Goal: Book appointment/travel/reservation

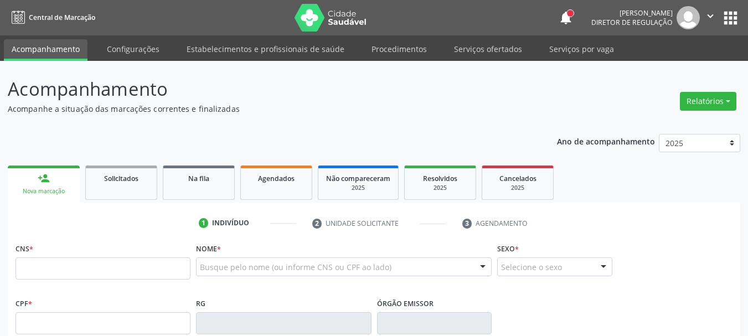
scroll to position [55, 0]
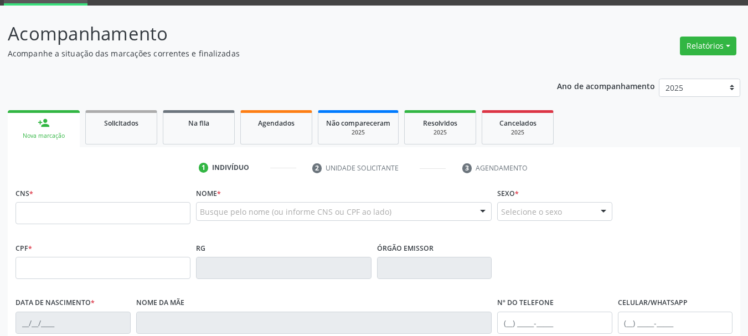
click at [61, 213] on input "text" at bounding box center [103, 213] width 175 height 22
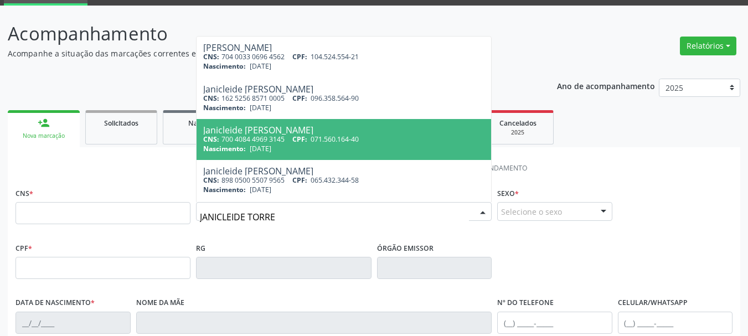
type input "[PERSON_NAME]"
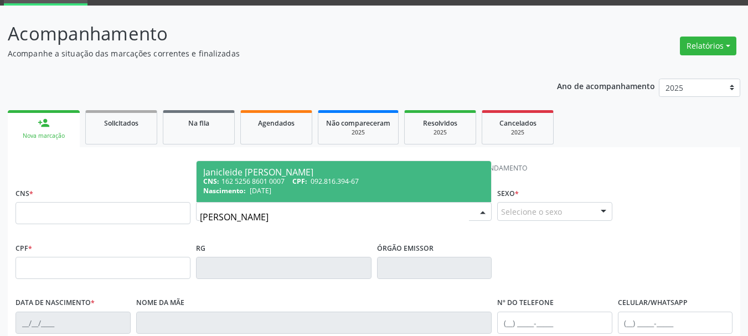
click at [359, 182] on span "092.816.394-67" at bounding box center [335, 181] width 48 height 9
type input "162 5256 8601 0007"
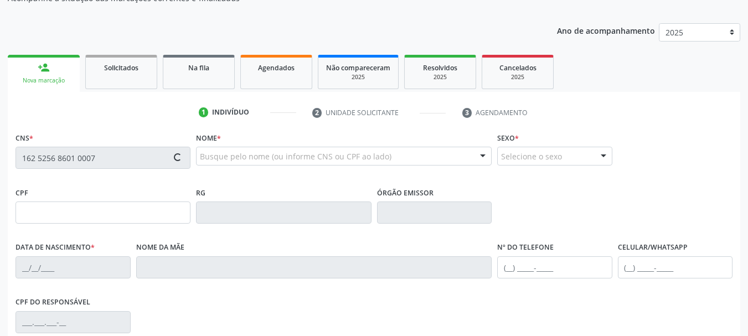
scroll to position [166, 0]
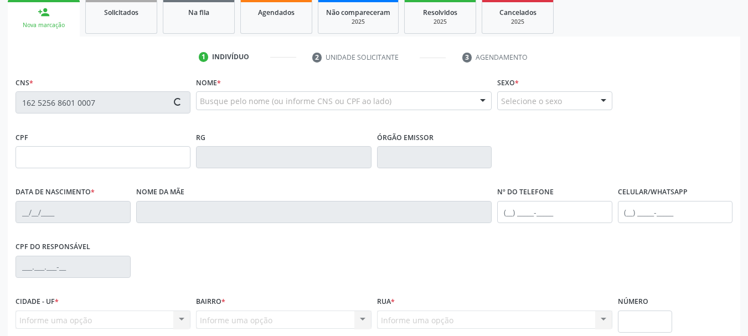
type input "092.816.394-67"
type input "[DATE]"
type input "[PERSON_NAME]"
type input "[PHONE_NUMBER]"
type input "45"
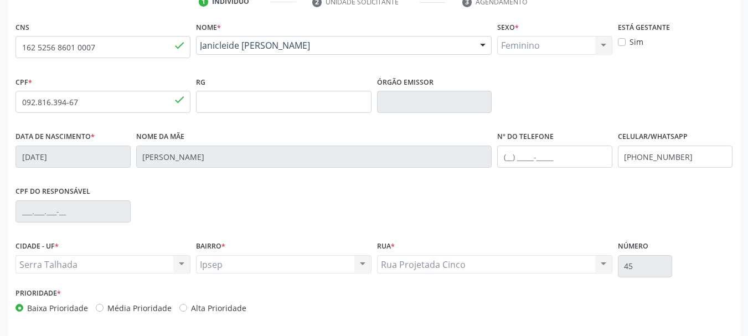
scroll to position [264, 0]
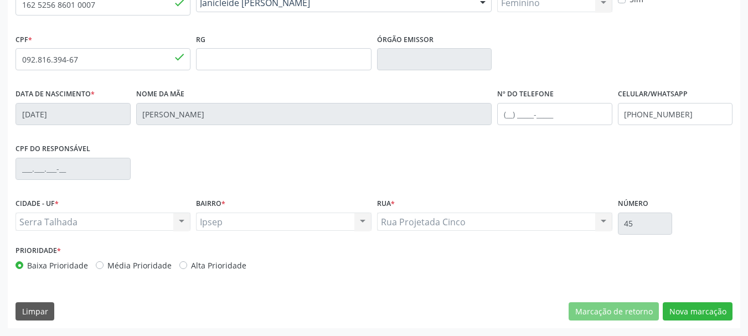
click at [604, 226] on div "Rua Projetada Cinco Rua Projetada Cinco Nenhum resultado encontrado para: " " N…" at bounding box center [494, 222] width 235 height 19
click at [721, 302] on button "Nova marcação" at bounding box center [698, 311] width 70 height 19
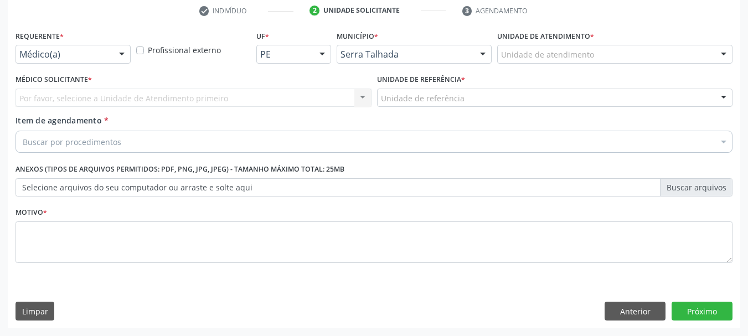
scroll to position [213, 0]
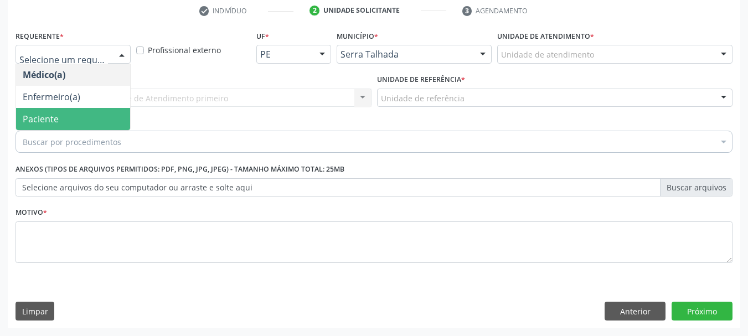
click at [73, 110] on span "Paciente" at bounding box center [73, 119] width 114 height 22
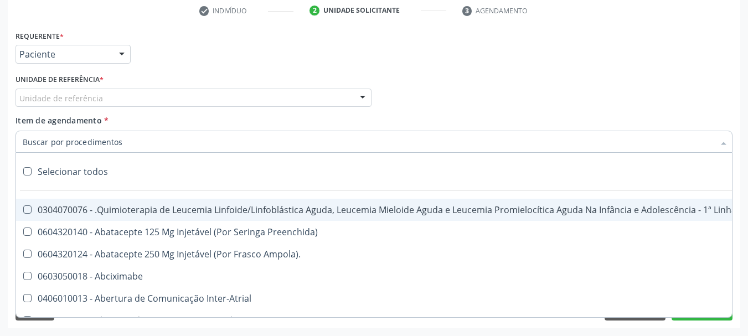
click at [78, 143] on input "Item de agendamento *" at bounding box center [369, 142] width 692 height 22
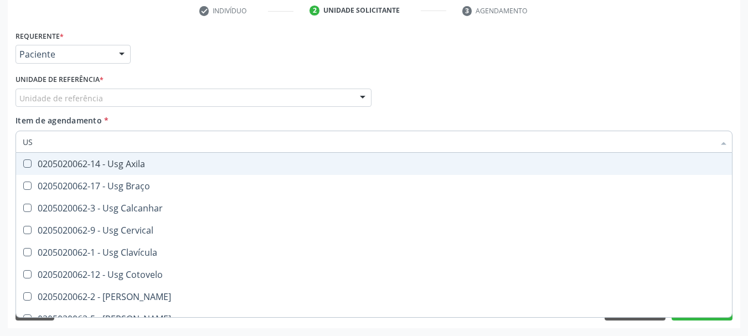
type input "U"
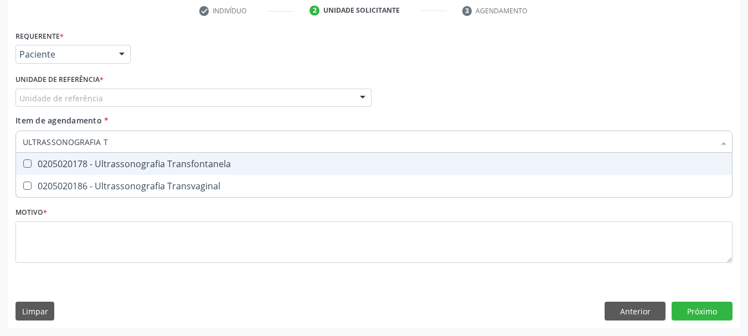
type input "ULTRASSONOGRAFIA"
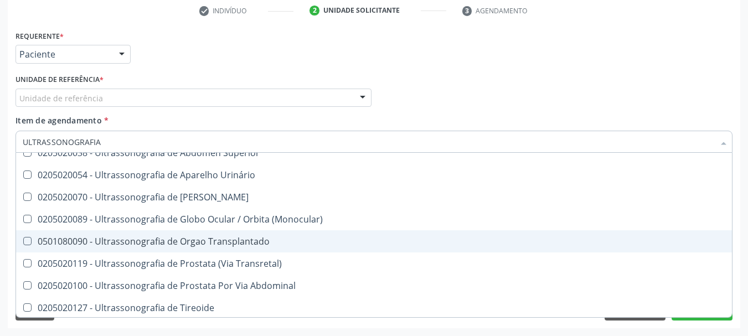
scroll to position [301, 0]
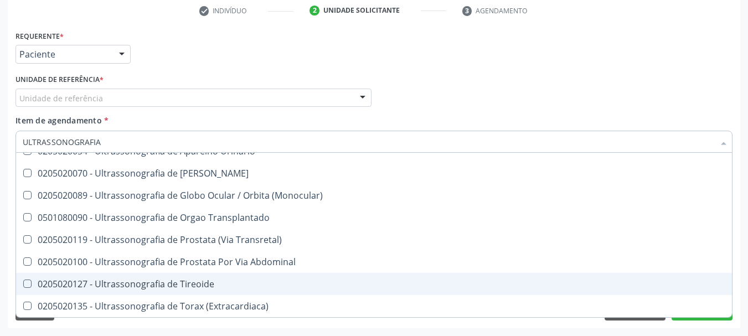
click at [165, 282] on div "0205020127 - Ultrassonografia de Tireoide" at bounding box center [374, 284] width 703 height 9
checkbox Tireoide "true"
click at [737, 253] on div "Requerente * Paciente Médico(a) Enfermeiro(a) Paciente Nenhum resultado encontr…" at bounding box center [374, 178] width 733 height 301
checkbox Ultrassonografia "true"
checkbox Tireoide "false"
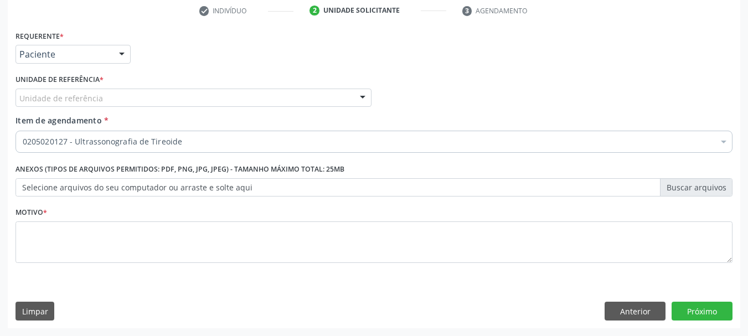
scroll to position [0, 0]
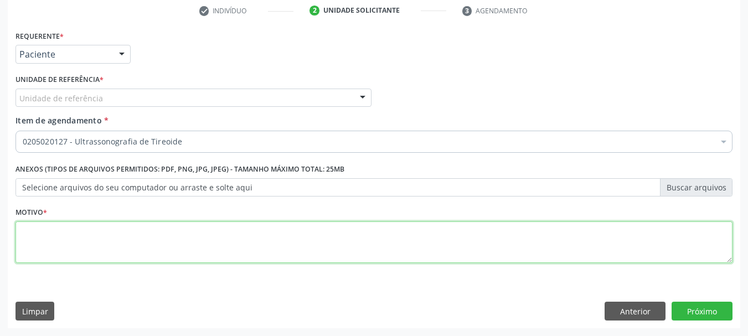
click at [591, 240] on textarea at bounding box center [374, 243] width 717 height 42
type textarea "*"
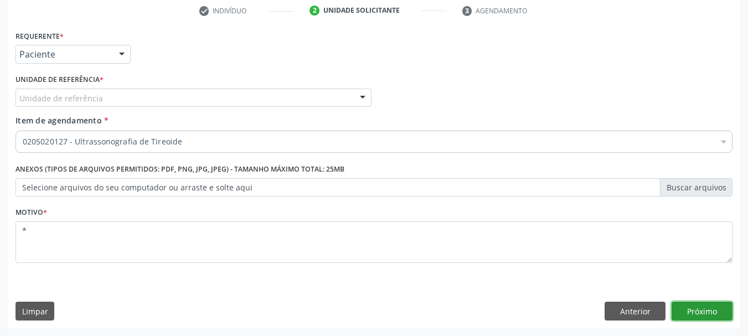
click at [701, 316] on button "Próximo" at bounding box center [702, 311] width 61 height 19
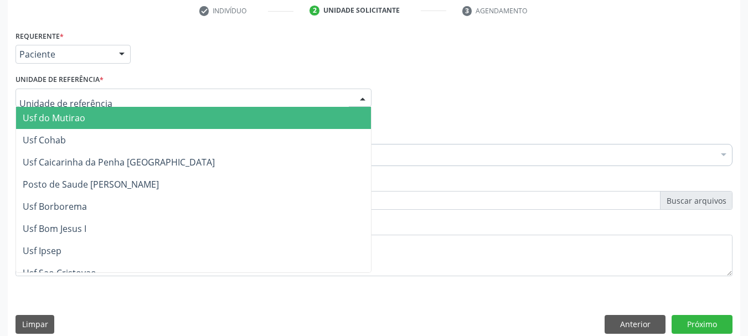
click at [240, 101] on div at bounding box center [194, 98] width 356 height 19
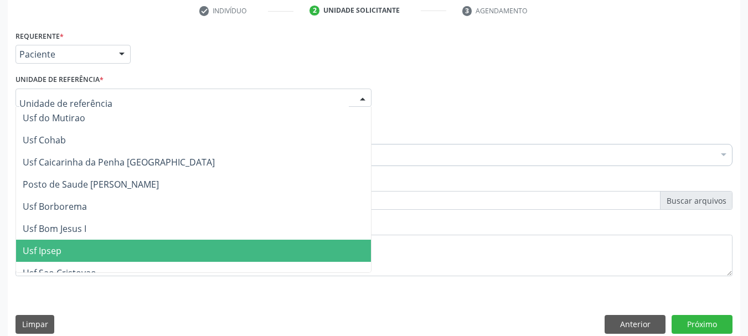
click at [62, 257] on span "Usf Ipsep" at bounding box center [193, 251] width 355 height 22
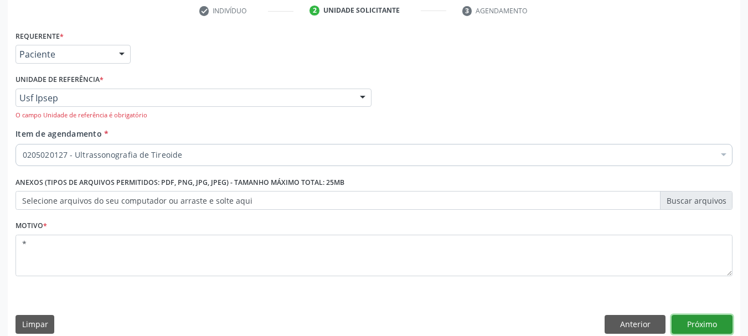
click at [709, 329] on button "Próximo" at bounding box center [702, 324] width 61 height 19
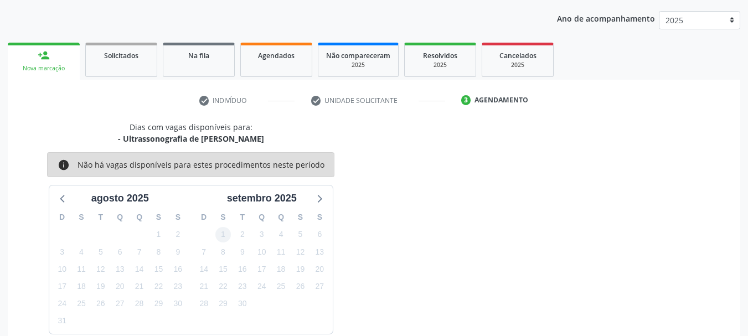
scroll to position [178, 0]
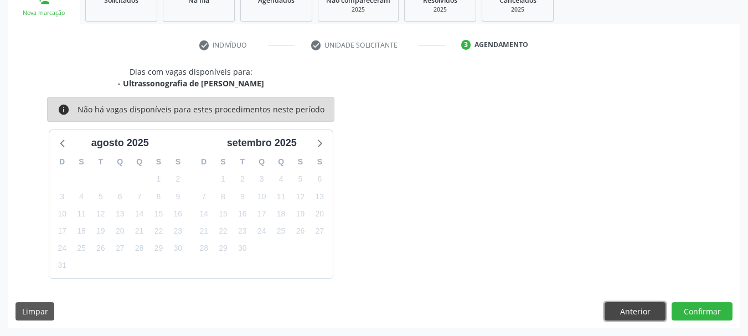
click at [617, 310] on button "Anterior" at bounding box center [635, 311] width 61 height 19
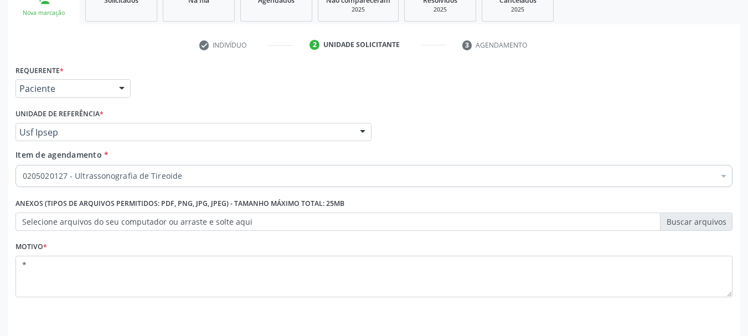
scroll to position [213, 0]
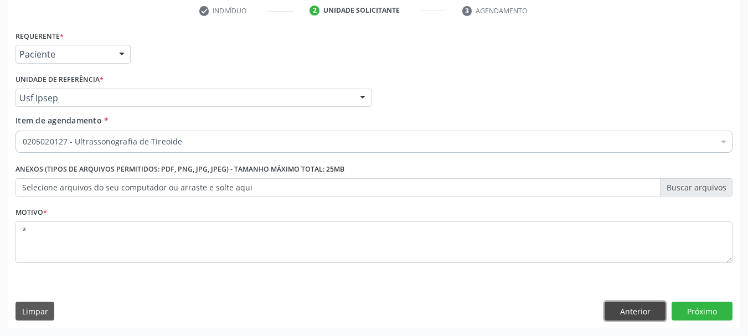
click at [643, 317] on button "Anterior" at bounding box center [635, 311] width 61 height 19
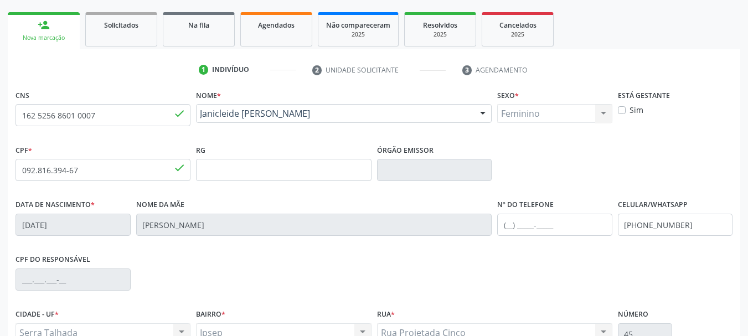
scroll to position [264, 0]
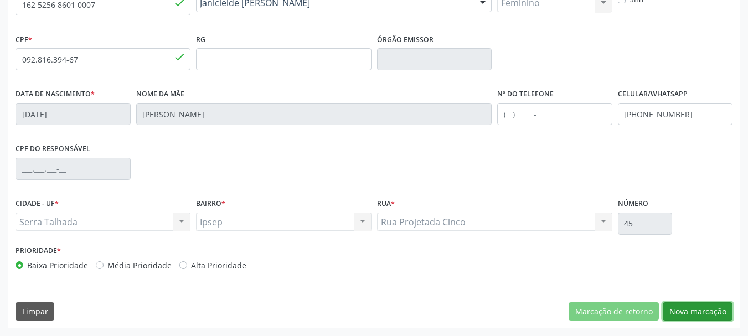
click at [711, 318] on button "Nova marcação" at bounding box center [698, 311] width 70 height 19
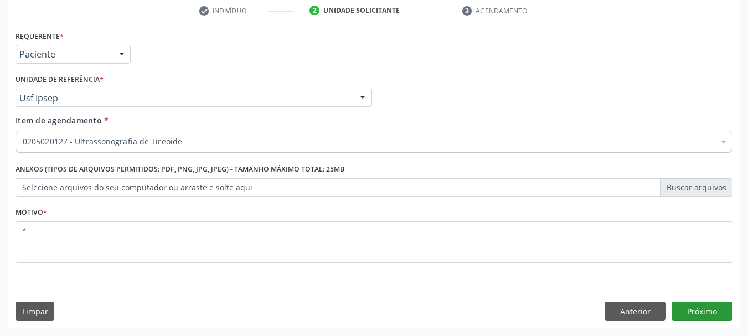
scroll to position [213, 0]
